Goal: Find contact information: Find contact information

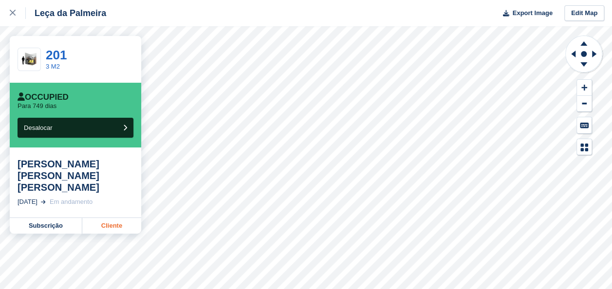
click at [112, 218] on link "Cliente" at bounding box center [111, 226] width 59 height 16
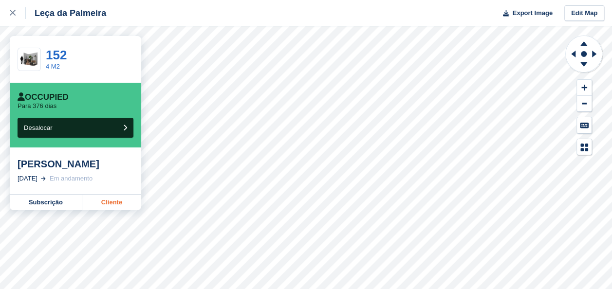
click at [102, 202] on link "Cliente" at bounding box center [111, 203] width 59 height 16
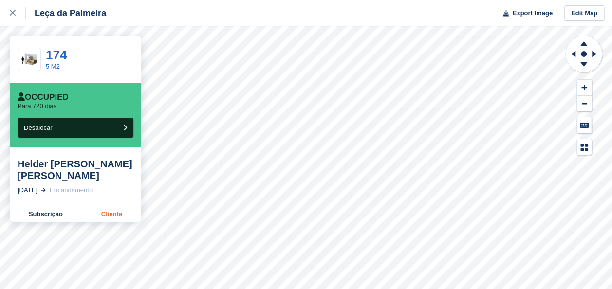
click at [119, 214] on link "Cliente" at bounding box center [111, 214] width 59 height 16
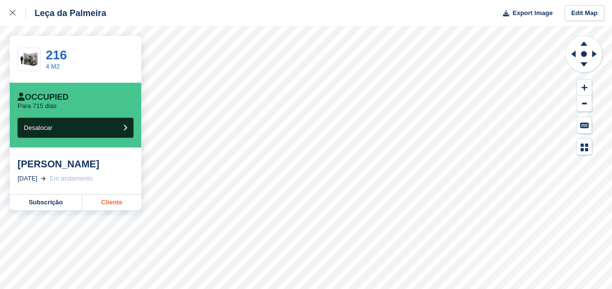
click at [111, 200] on link "Cliente" at bounding box center [111, 203] width 59 height 16
click at [114, 201] on link "Cliente" at bounding box center [111, 203] width 59 height 16
click at [14, 12] on icon at bounding box center [13, 13] width 6 height 6
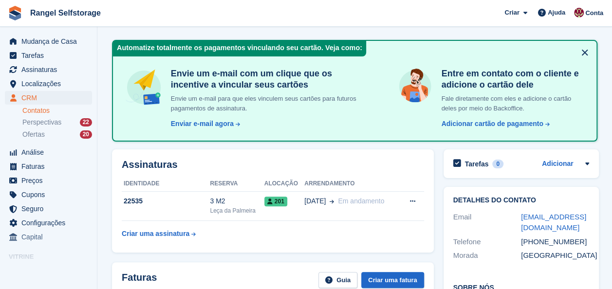
scroll to position [49, 0]
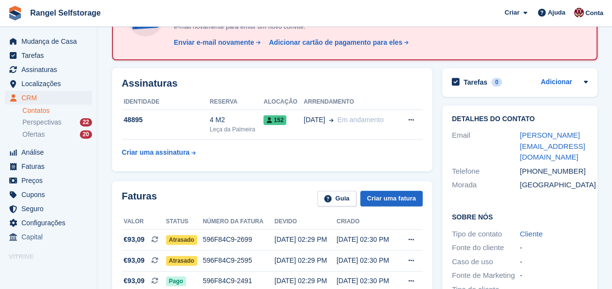
scroll to position [97, 0]
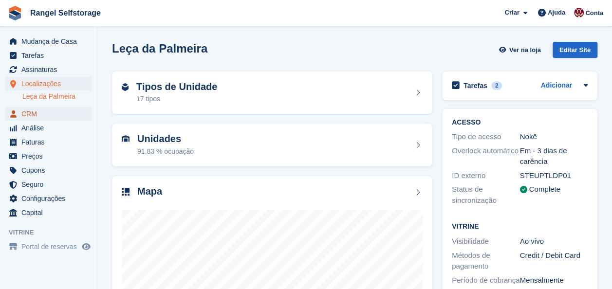
click at [37, 115] on span "CRM" at bounding box center [50, 114] width 58 height 14
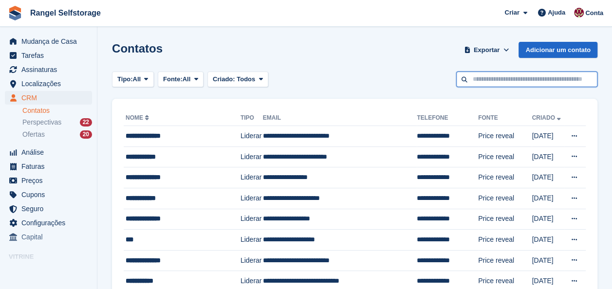
click at [491, 83] on input "text" at bounding box center [526, 80] width 141 height 16
type input "**********"
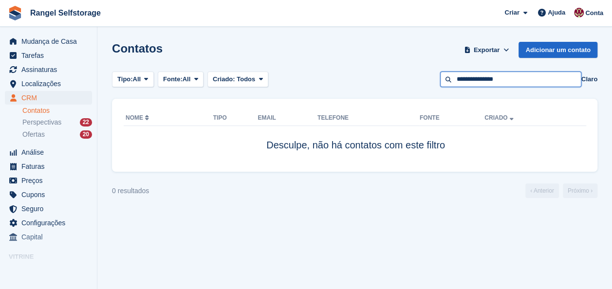
drag, startPoint x: 508, startPoint y: 83, endPoint x: 477, endPoint y: 82, distance: 30.7
click at [477, 82] on input "**********" at bounding box center [510, 80] width 141 height 16
type input "********"
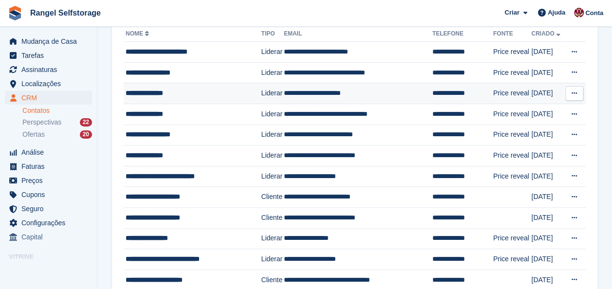
scroll to position [25, 0]
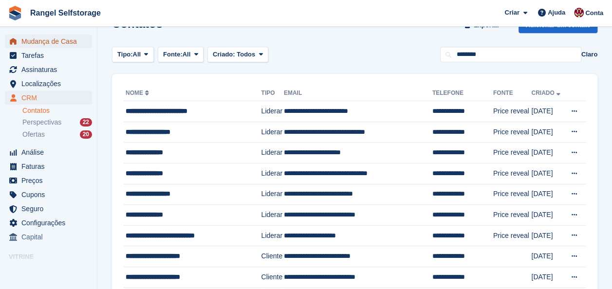
click at [38, 40] on span "Mudança de Casa" at bounding box center [50, 42] width 58 height 14
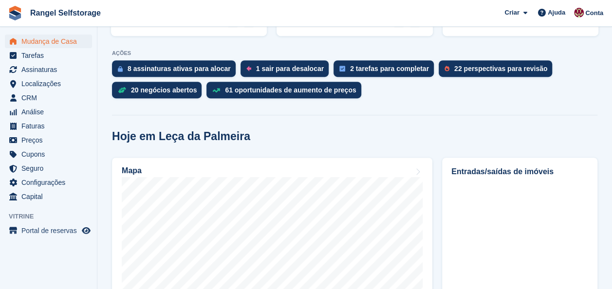
scroll to position [292, 0]
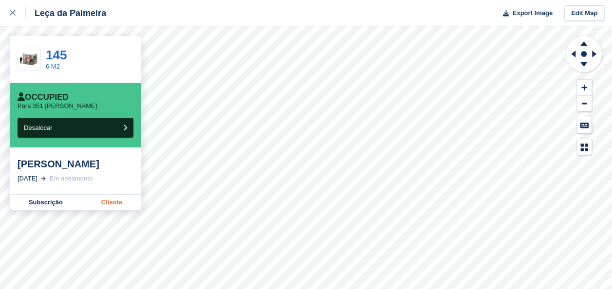
click at [114, 202] on link "Cliente" at bounding box center [111, 203] width 59 height 16
click at [14, 13] on icon at bounding box center [13, 13] width 6 height 6
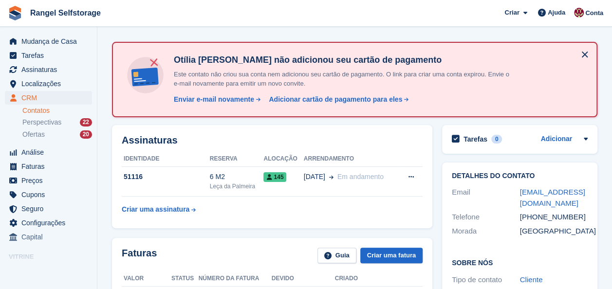
scroll to position [49, 0]
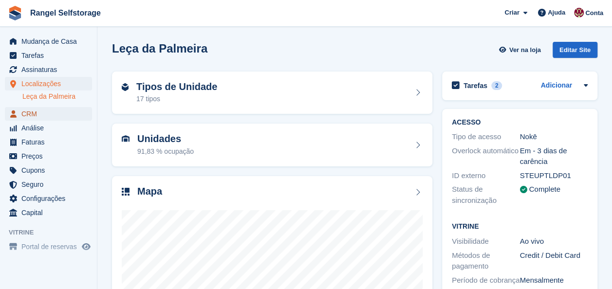
click at [36, 115] on span "CRM" at bounding box center [50, 114] width 58 height 14
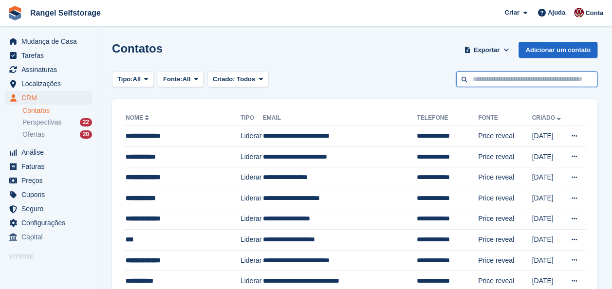
click at [477, 79] on input "text" at bounding box center [526, 80] width 141 height 16
type input "*******"
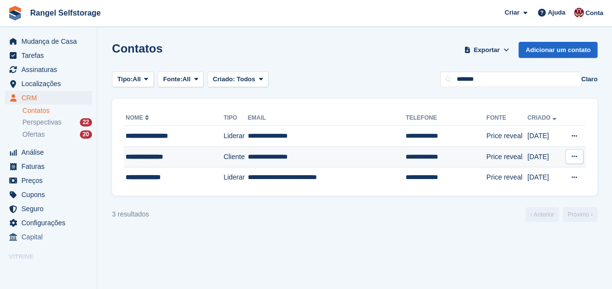
click at [165, 154] on div "**********" at bounding box center [169, 157] width 86 height 10
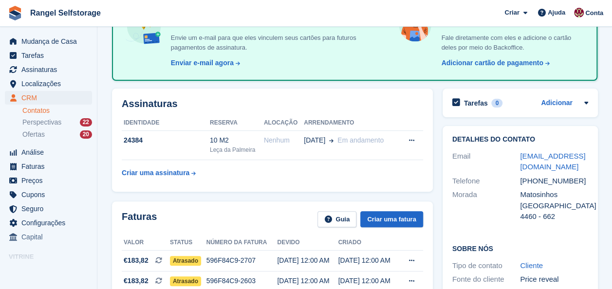
scroll to position [97, 0]
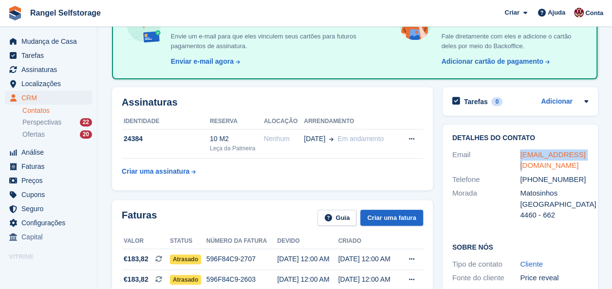
drag, startPoint x: 580, startPoint y: 156, endPoint x: 520, endPoint y: 158, distance: 60.4
click at [520, 158] on div "[EMAIL_ADDRESS][DOMAIN_NAME]" at bounding box center [554, 160] width 68 height 22
copy link "[EMAIL_ADDRESS][DOMAIN_NAME]"
